Goal: Information Seeking & Learning: Learn about a topic

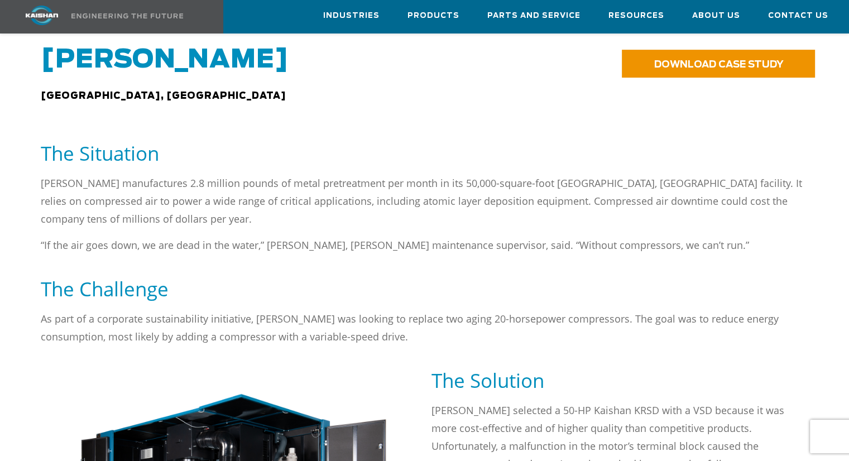
scroll to position [502, 0]
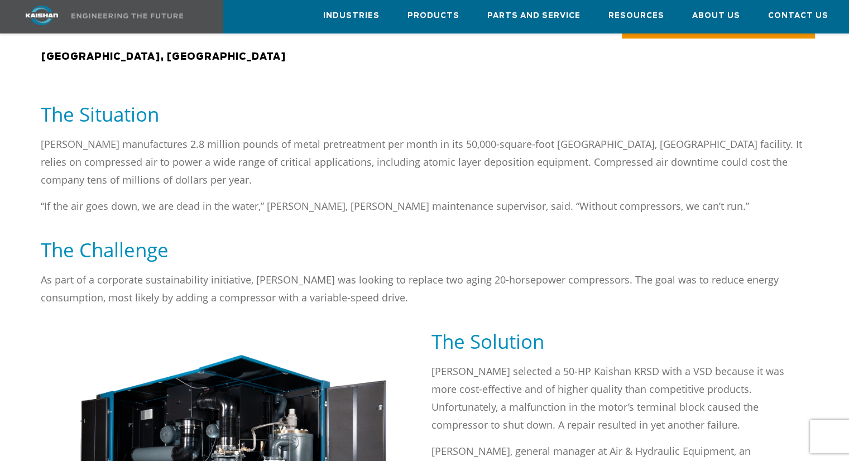
click at [411, 199] on div "[PERSON_NAME] manufactures 2.8 million pounds of metal pretreatment per month i…" at bounding box center [424, 186] width 780 height 102
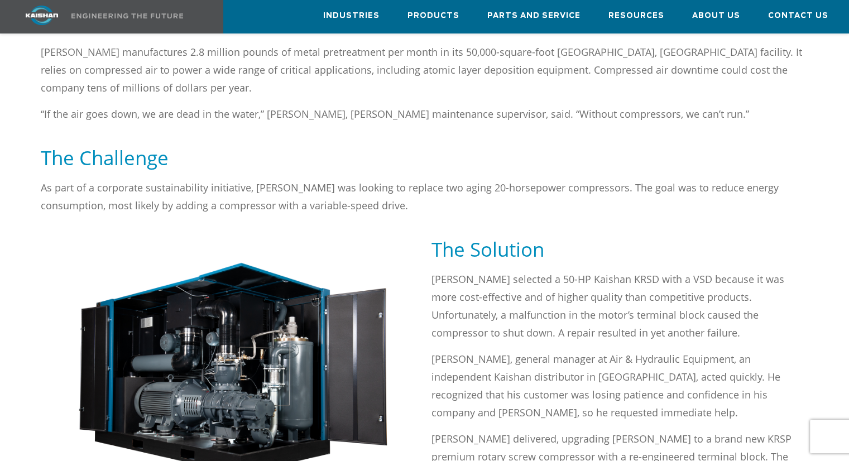
scroll to position [614, 0]
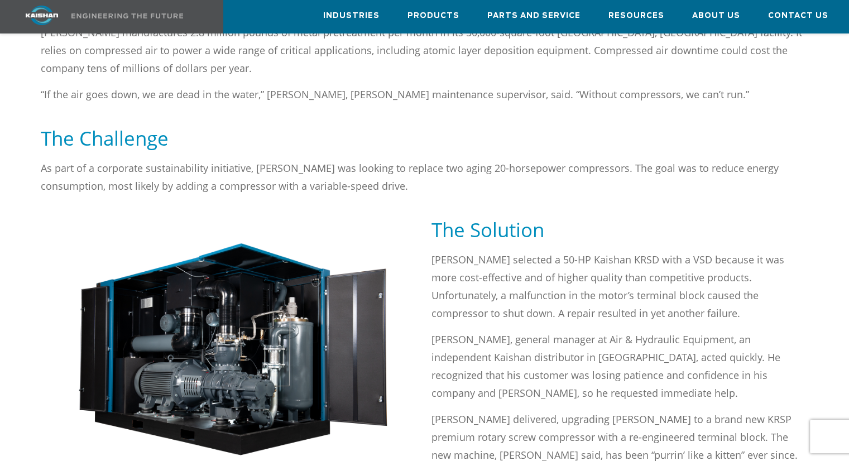
click at [409, 242] on div at bounding box center [229, 353] width 377 height 222
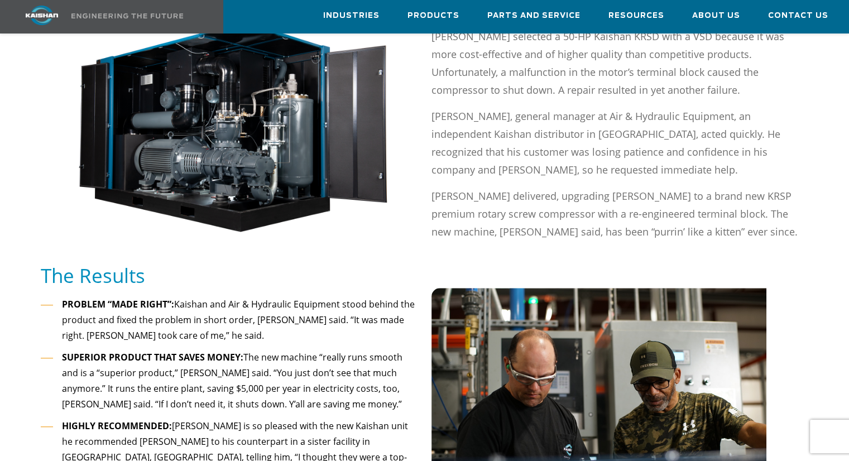
scroll to position [781, 0]
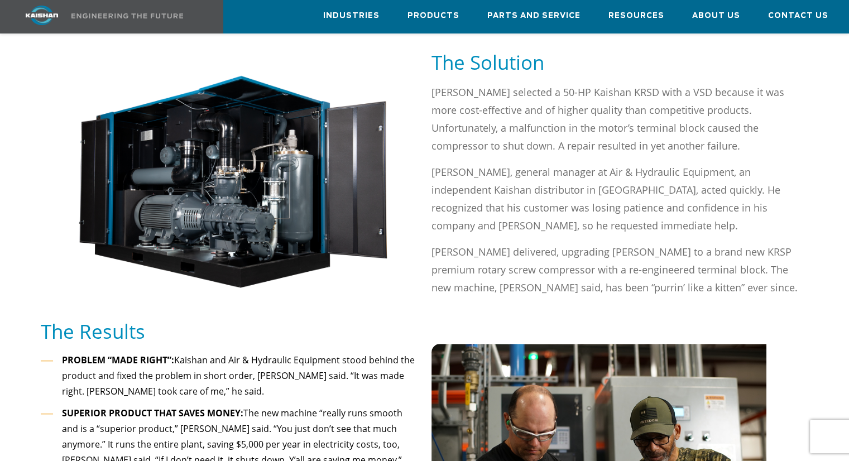
click at [614, 123] on div "[PERSON_NAME] selected a 50-HP Kaishan KRSD with a VSD because it was more cost…" at bounding box center [619, 189] width 377 height 213
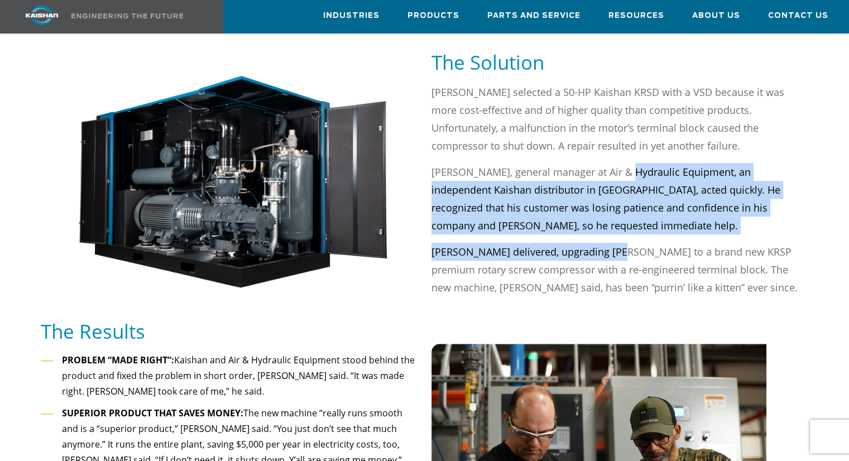
drag, startPoint x: 614, startPoint y: 122, endPoint x: 615, endPoint y: 200, distance: 77.6
click at [615, 200] on div "[PERSON_NAME] selected a 50-HP Kaishan KRSD with a VSD because it was more cost…" at bounding box center [619, 189] width 377 height 213
click at [615, 201] on div "[PERSON_NAME] selected a 50-HP Kaishan KRSD with a VSD because it was more cost…" at bounding box center [619, 189] width 377 height 213
click at [615, 206] on div "[PERSON_NAME] selected a 50-HP Kaishan KRSD with a VSD because it was more cost…" at bounding box center [619, 189] width 377 height 213
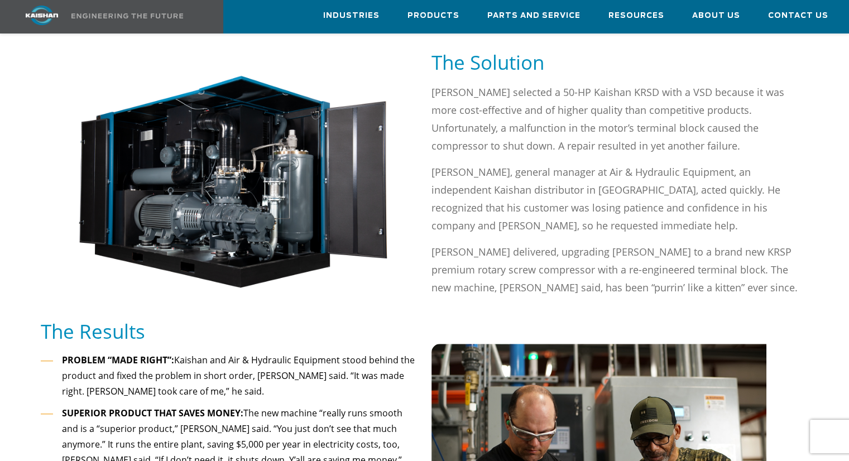
click at [620, 243] on p "[PERSON_NAME] delivered, upgrading [PERSON_NAME] to a brand new KRSP premium ro…" at bounding box center [619, 270] width 377 height 54
click at [616, 208] on div "[PERSON_NAME] selected a 50-HP Kaishan KRSD with a VSD because it was more cost…" at bounding box center [619, 189] width 377 height 213
click at [616, 206] on div "[PERSON_NAME] selected a 50-HP Kaishan KRSD with a VSD because it was more cost…" at bounding box center [619, 189] width 377 height 213
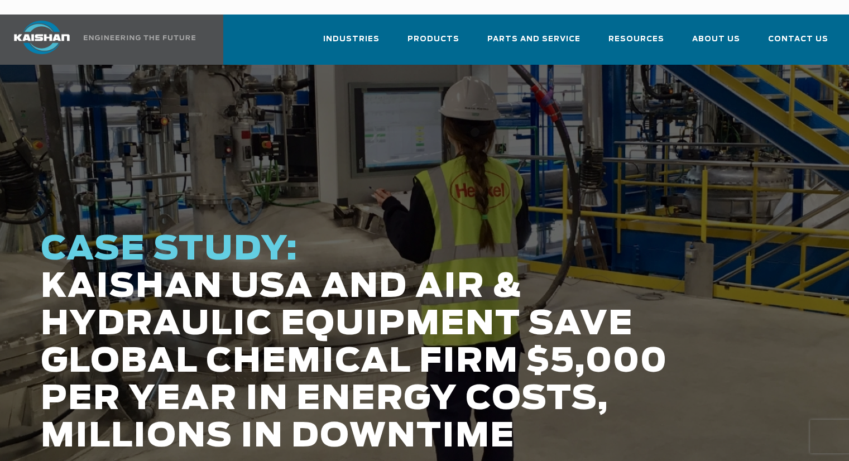
scroll to position [0, 0]
